Goal: Navigation & Orientation: Find specific page/section

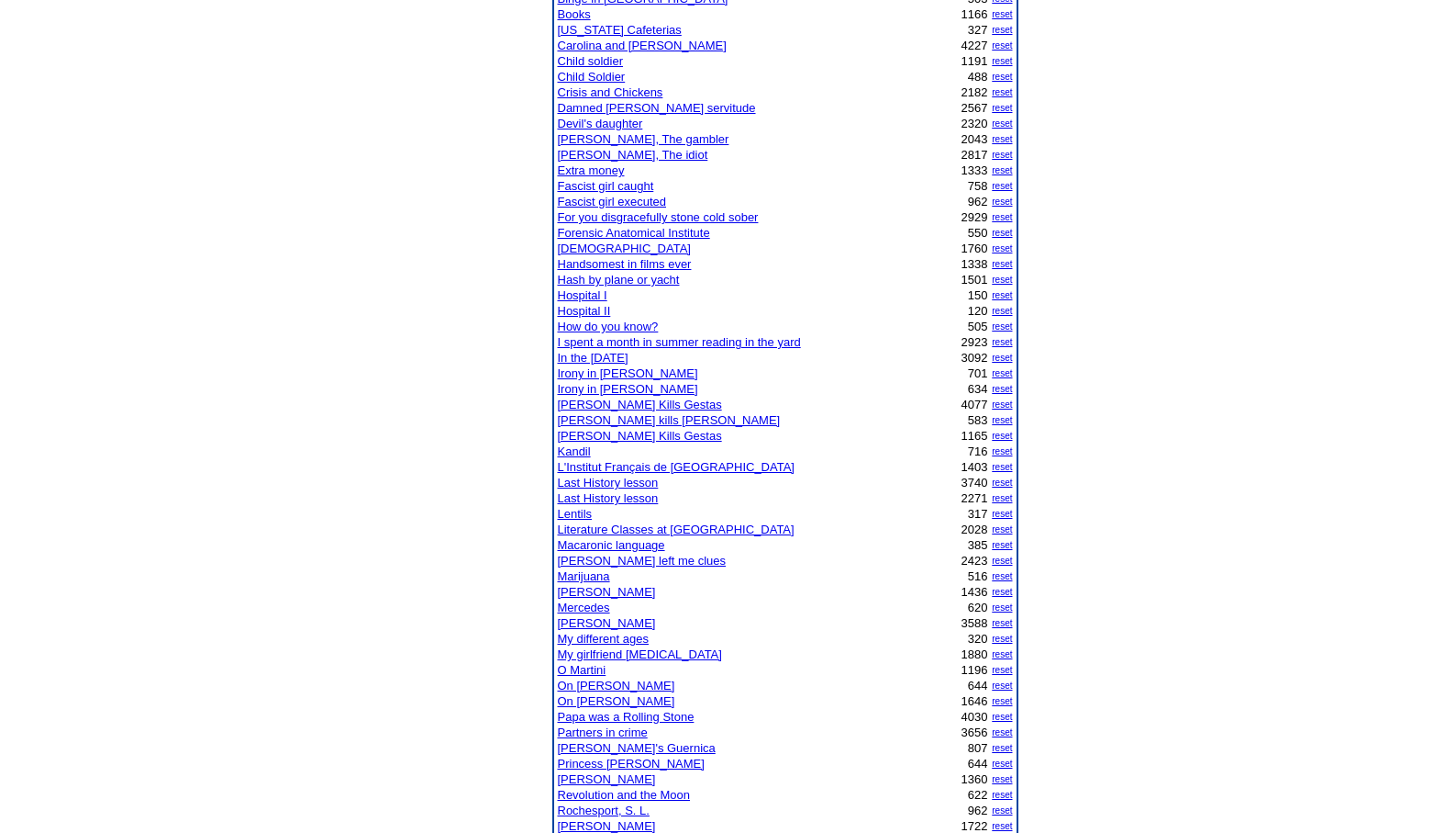
scroll to position [514, 0]
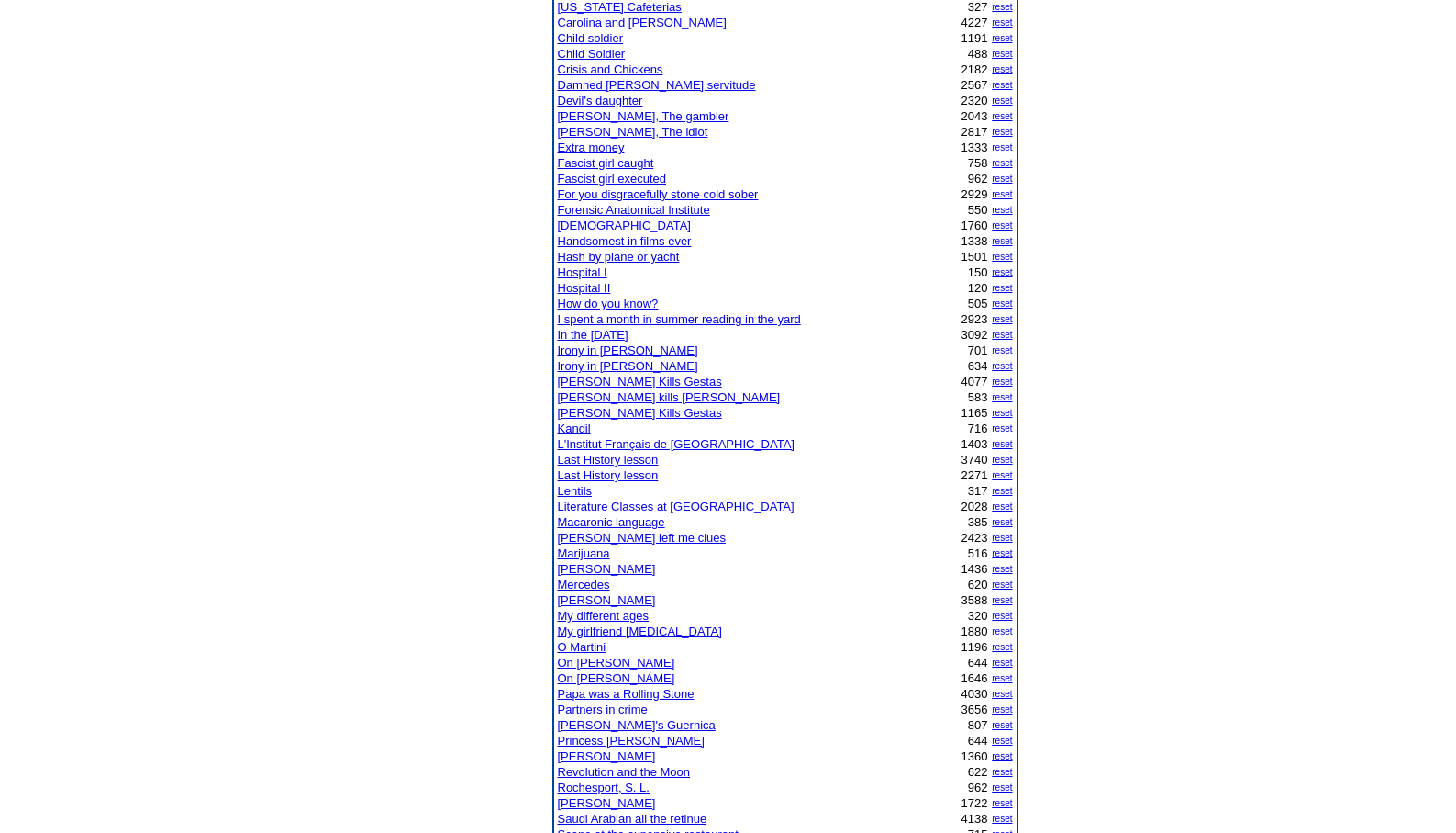
click at [585, 649] on link "O Martini" at bounding box center [582, 646] width 49 height 13
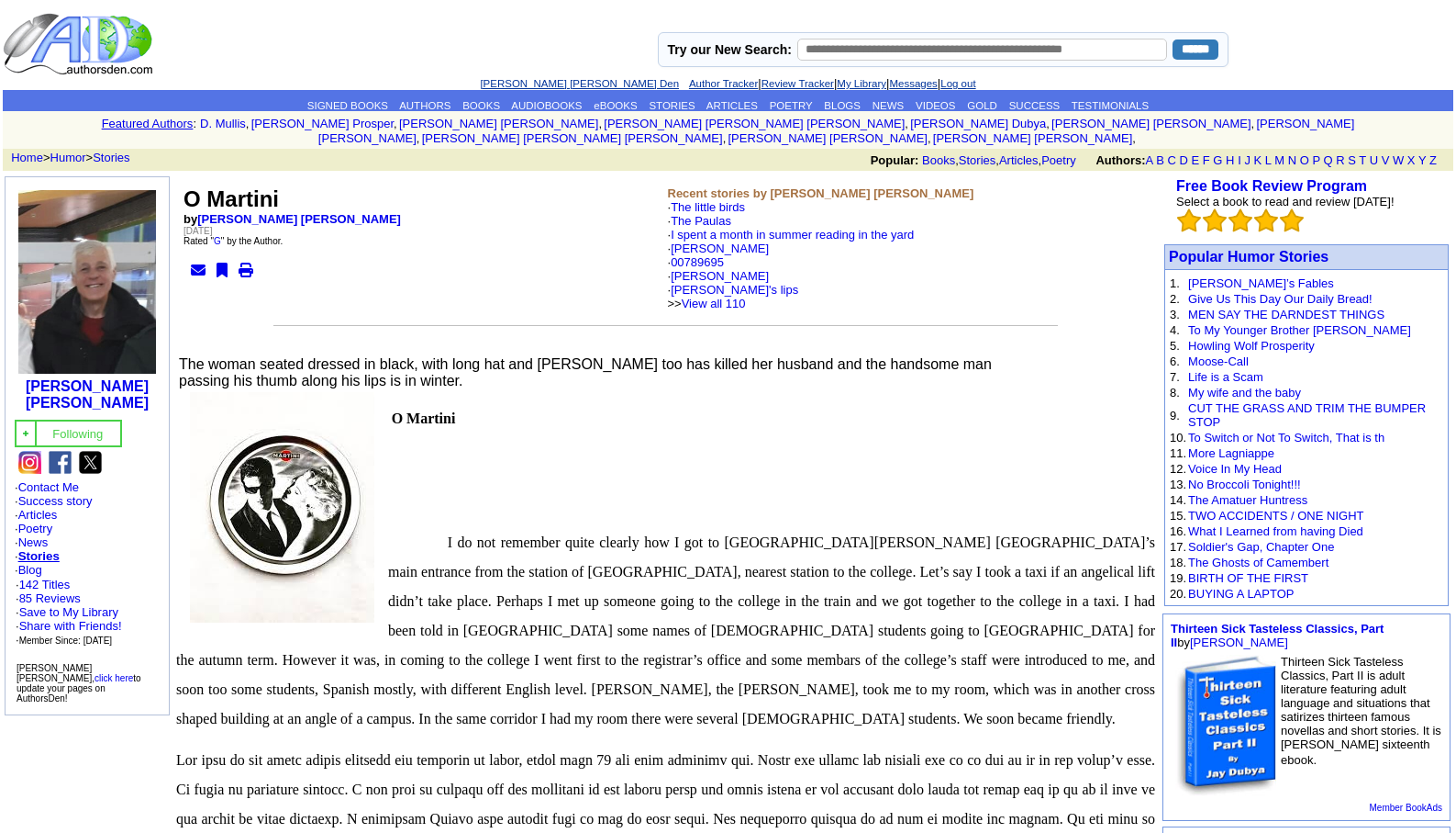
click at [526, 85] on link "[PERSON_NAME] [PERSON_NAME] Den" at bounding box center [579, 83] width 199 height 11
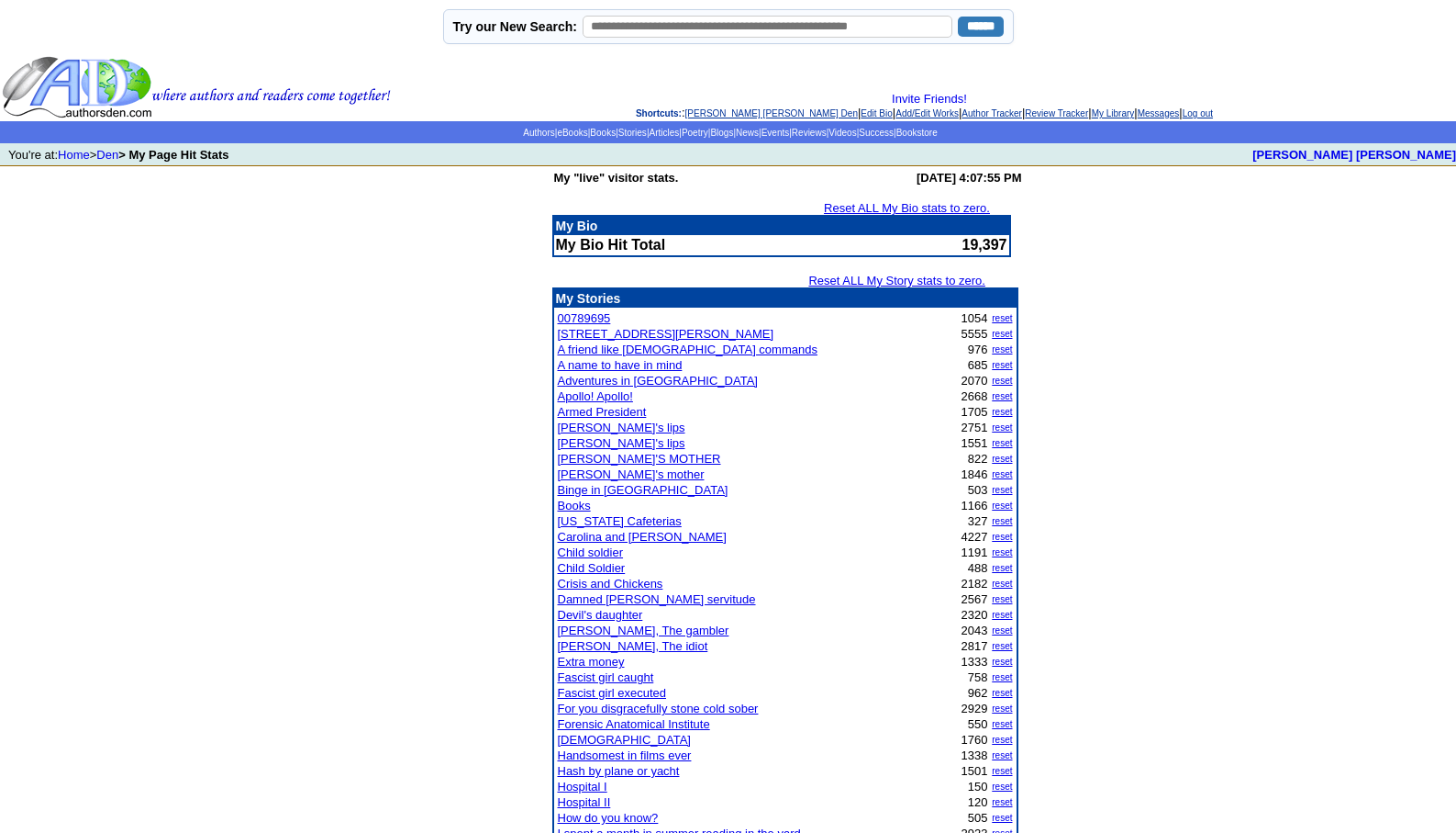
click at [1213, 117] on link "Log out" at bounding box center [1198, 113] width 31 height 11
